Goal: Find specific page/section: Find specific page/section

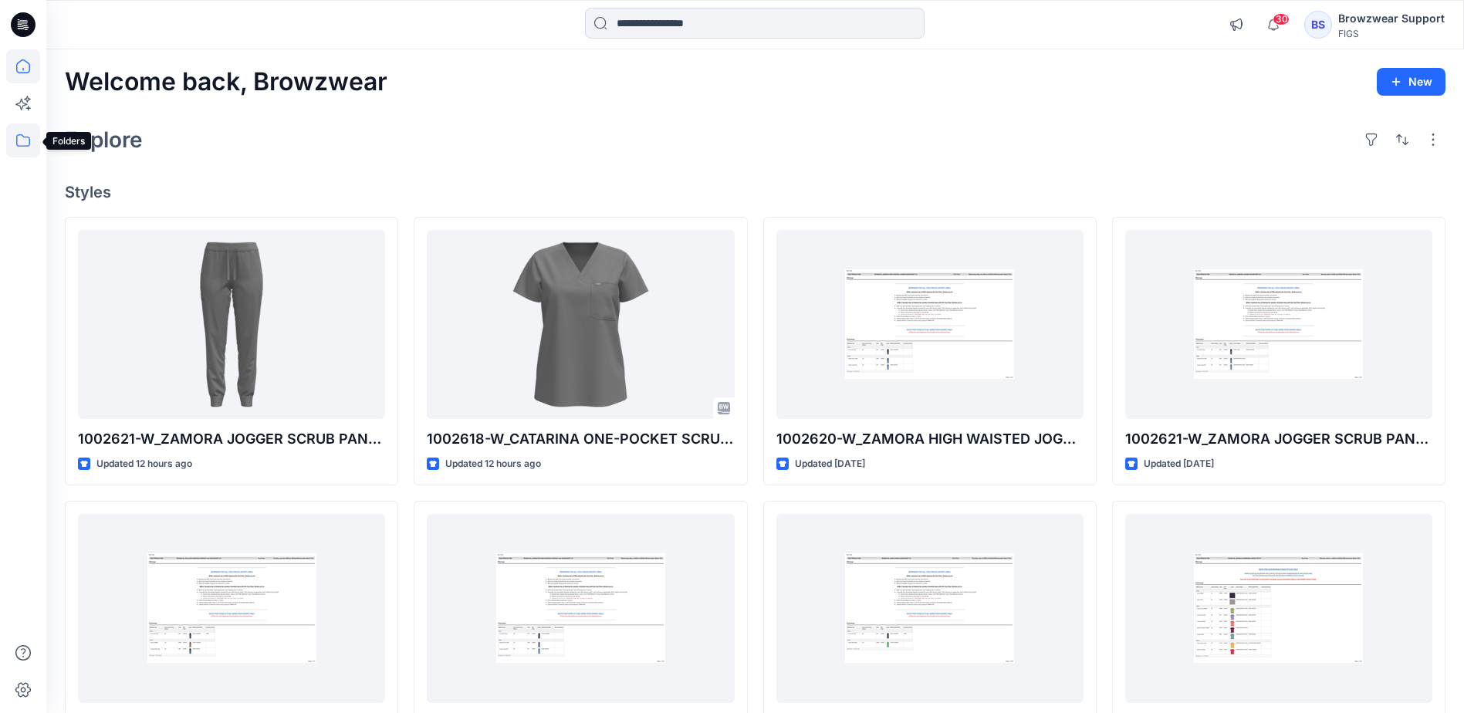
click at [26, 145] on icon at bounding box center [23, 140] width 34 height 34
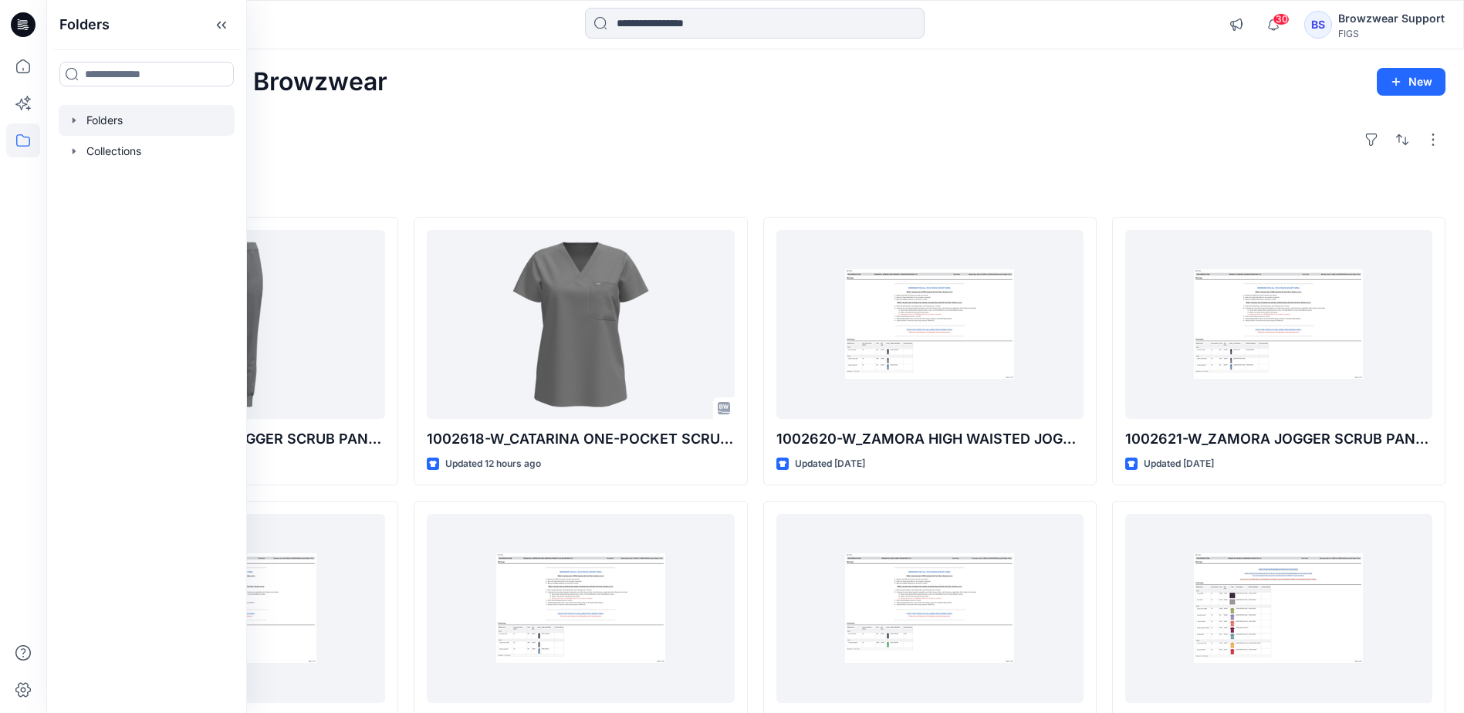
click at [126, 129] on div at bounding box center [147, 120] width 176 height 31
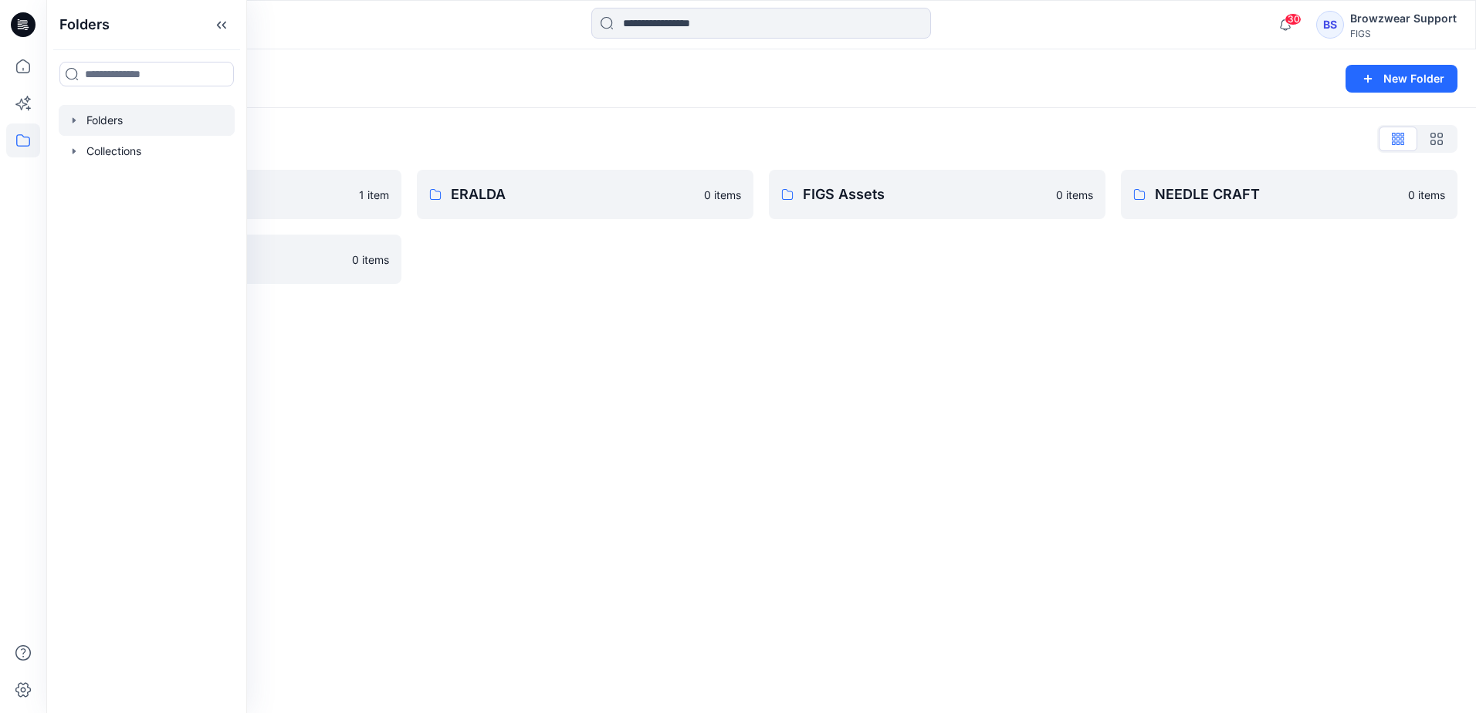
click at [487, 121] on div "Folders List Browzwear Studio 1 item [PERSON_NAME] 0 items ERALDA 0 items FIGS …" at bounding box center [760, 205] width 1429 height 194
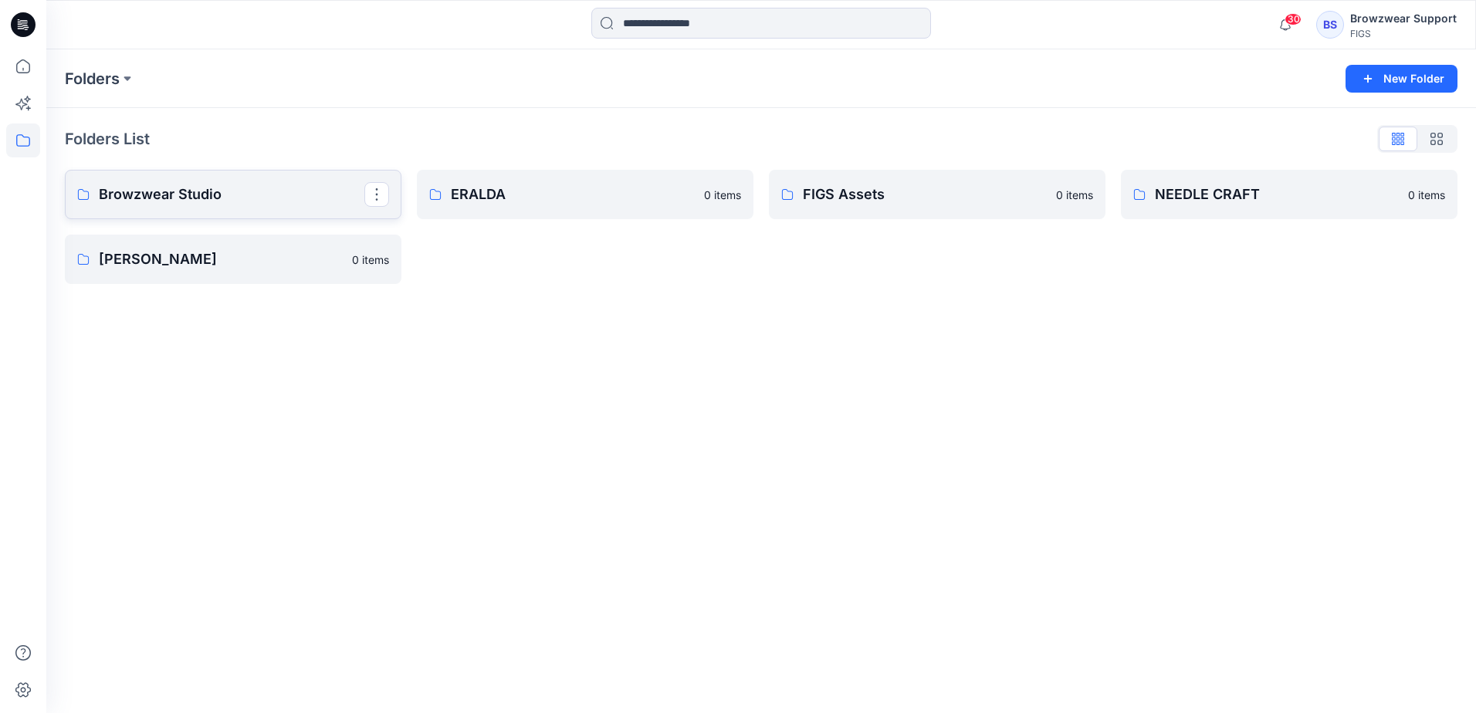
click at [319, 206] on link "Browzwear Studio" at bounding box center [233, 194] width 336 height 49
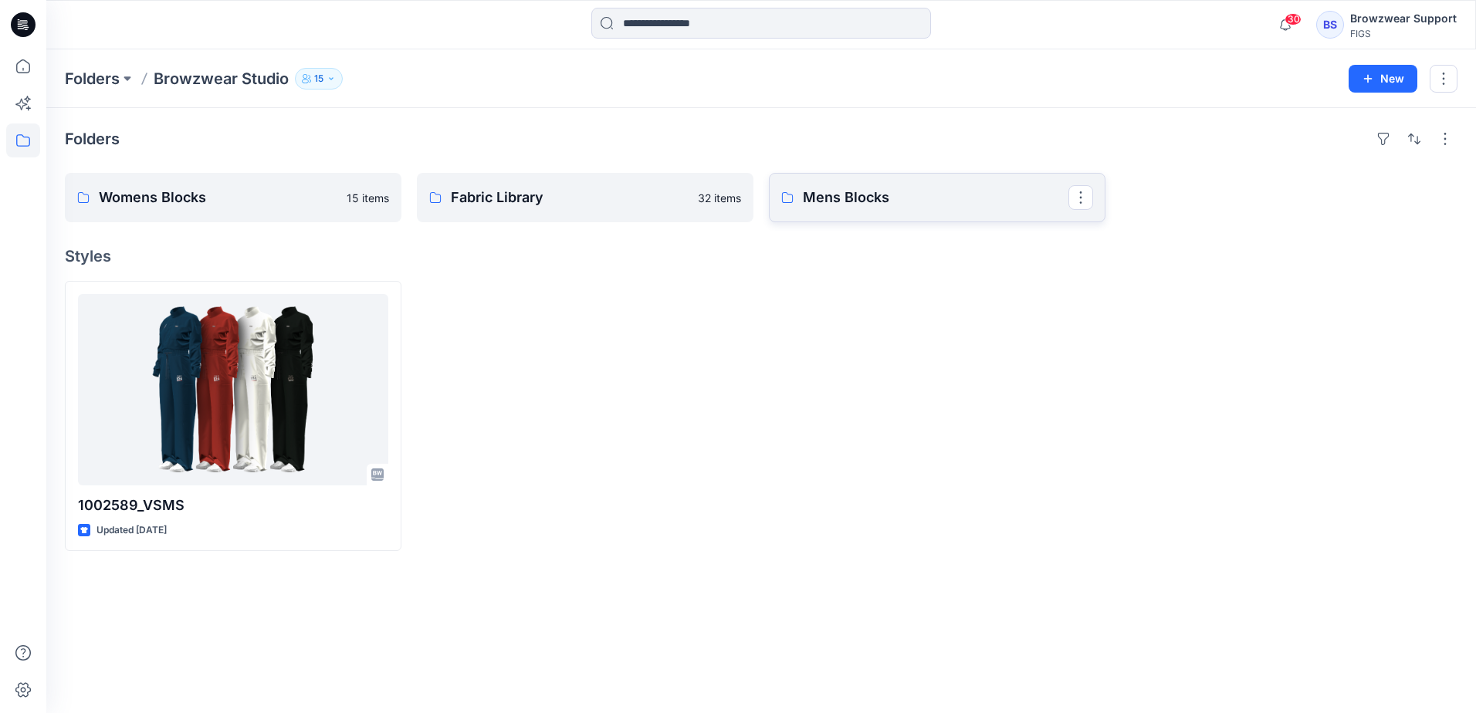
click at [906, 193] on p "Mens Blocks" at bounding box center [935, 198] width 265 height 22
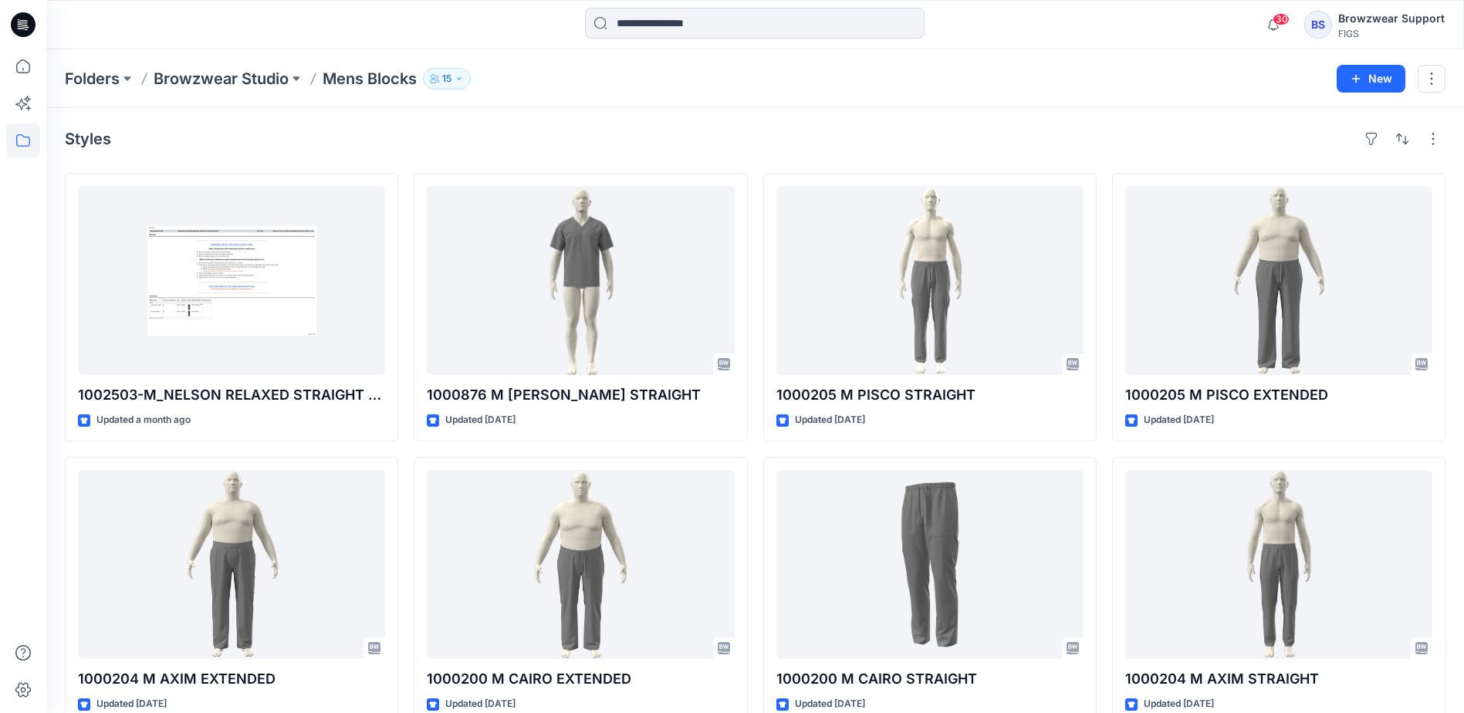
click at [942, 126] on div "Styles 1002503-M_NELSON RELAXED STRAIGHT LEG SCRUB PANT Updated a month ago 100…" at bounding box center [755, 596] width 1418 height 976
